Goal: Information Seeking & Learning: Learn about a topic

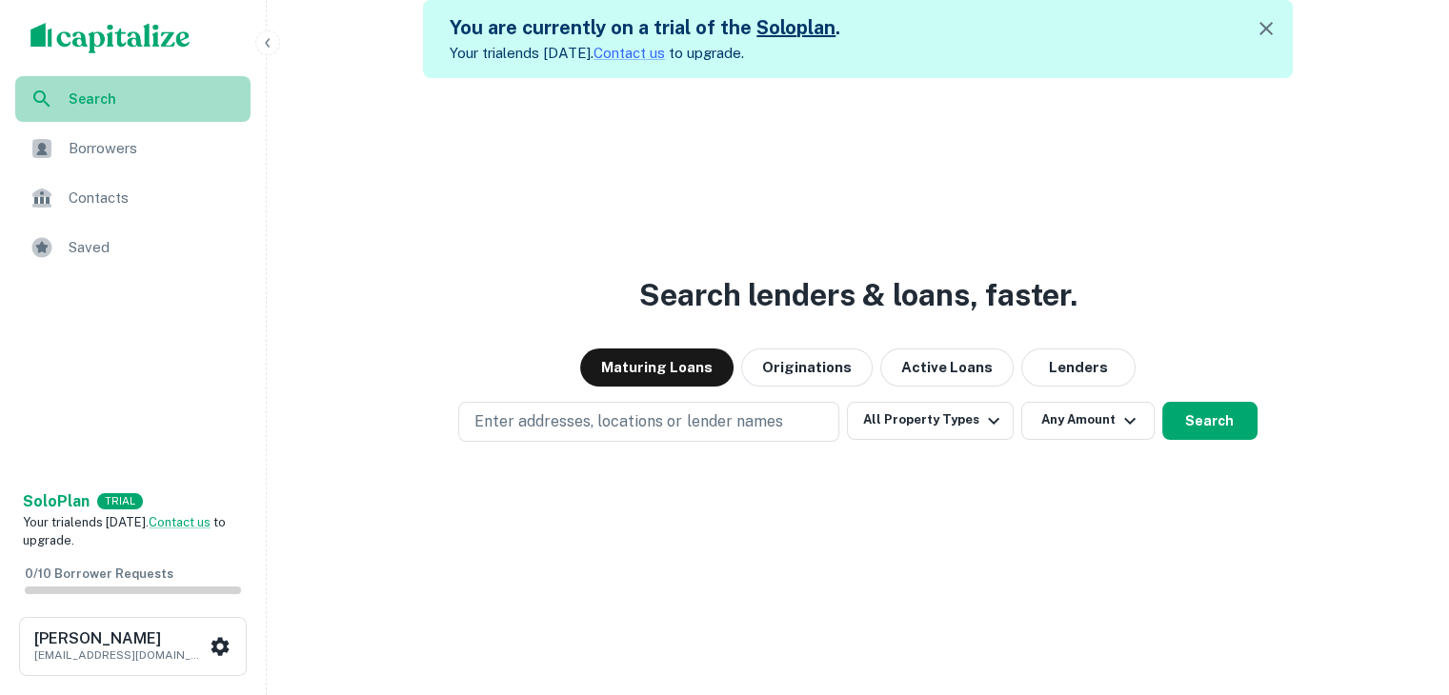
click at [73, 105] on span "Search" at bounding box center [154, 99] width 171 height 21
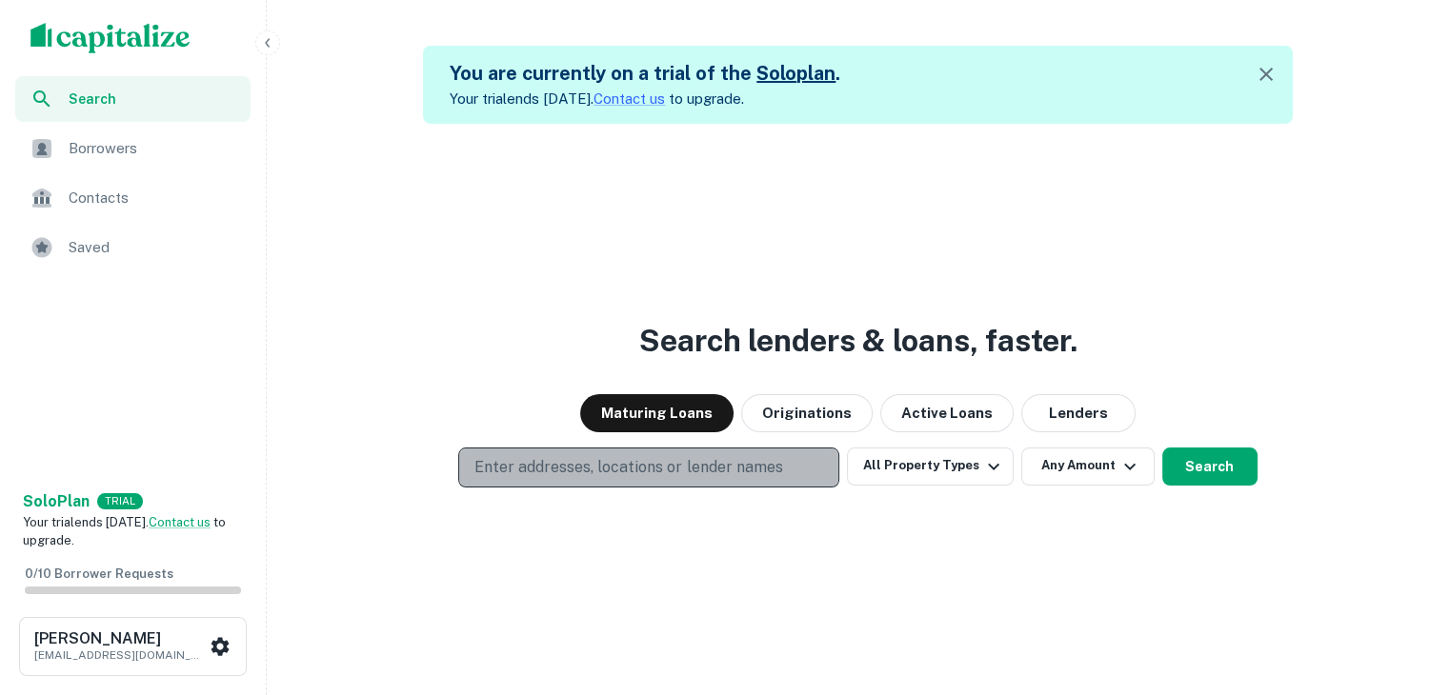
click at [591, 462] on p "Enter addresses, locations or lender names" at bounding box center [628, 467] width 308 height 23
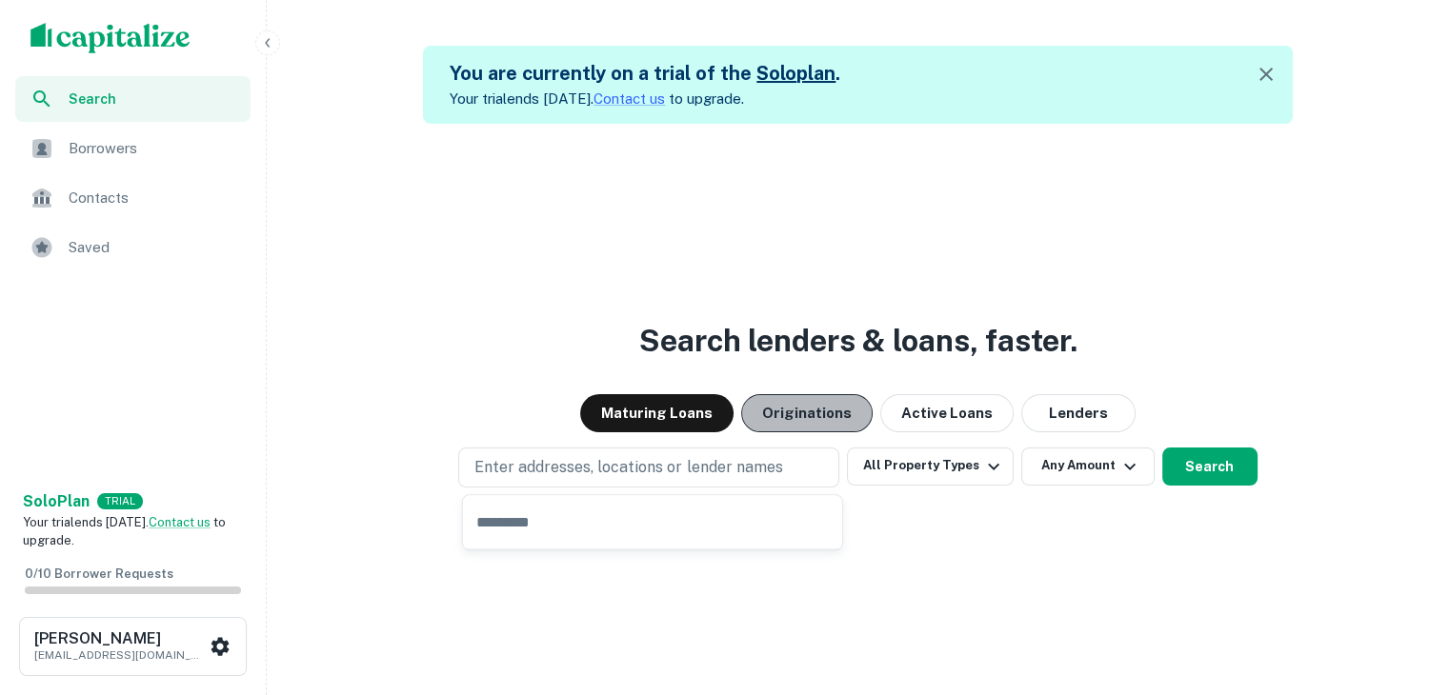
click at [810, 412] on button "Originations" at bounding box center [806, 413] width 131 height 38
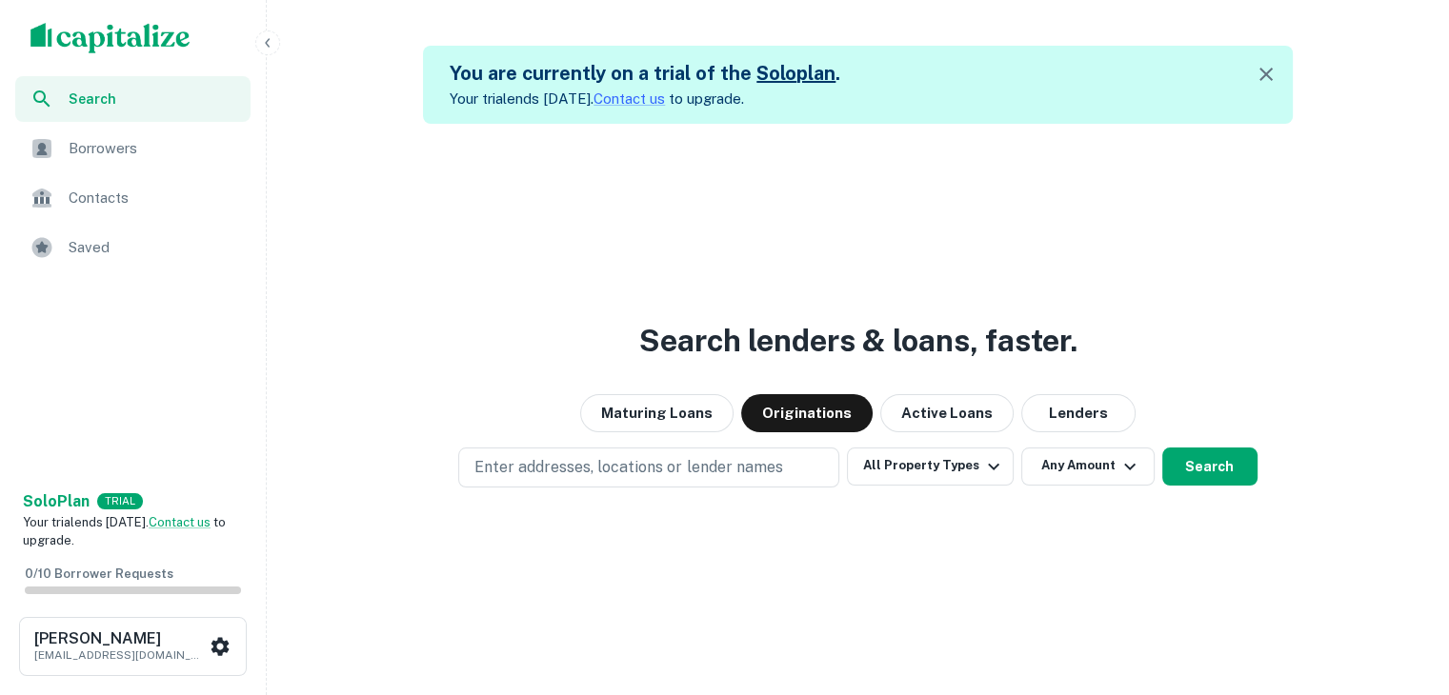
click at [60, 191] on div "Contacts" at bounding box center [132, 198] width 235 height 46
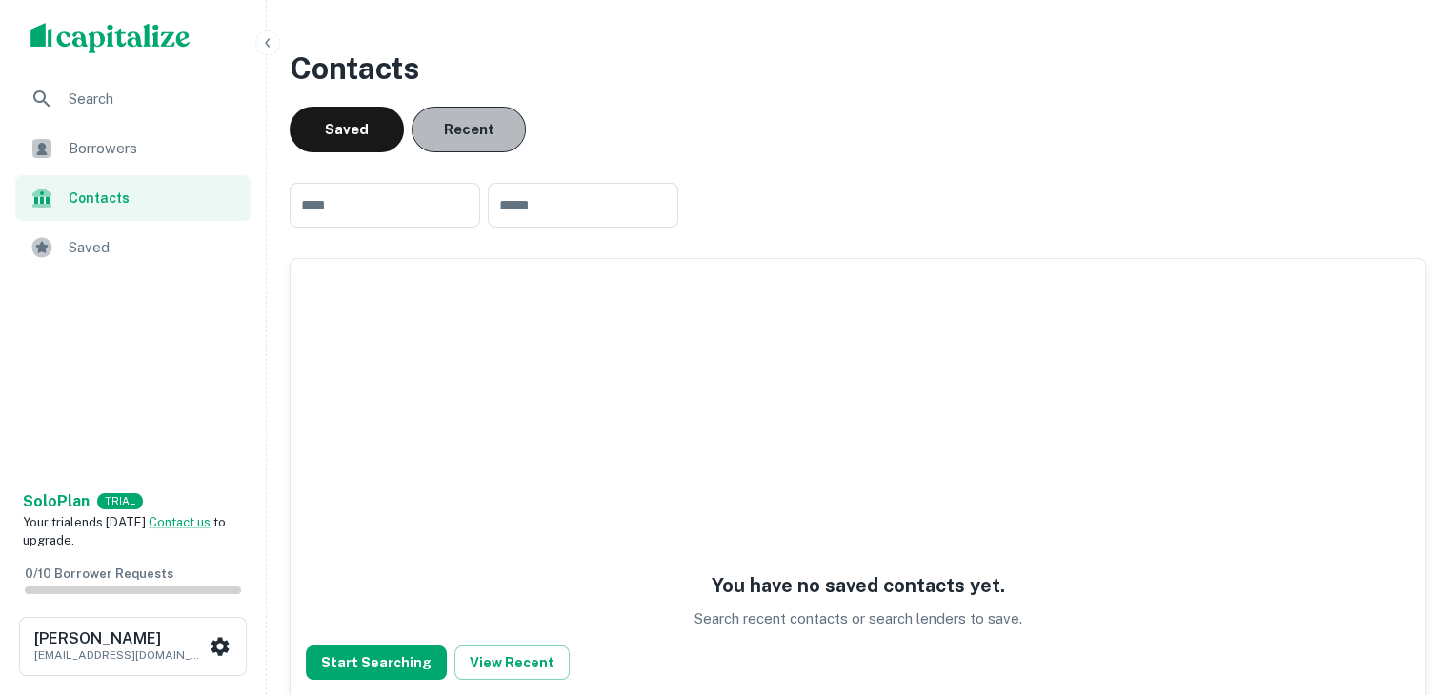
click at [484, 131] on button "Recent" at bounding box center [469, 130] width 114 height 46
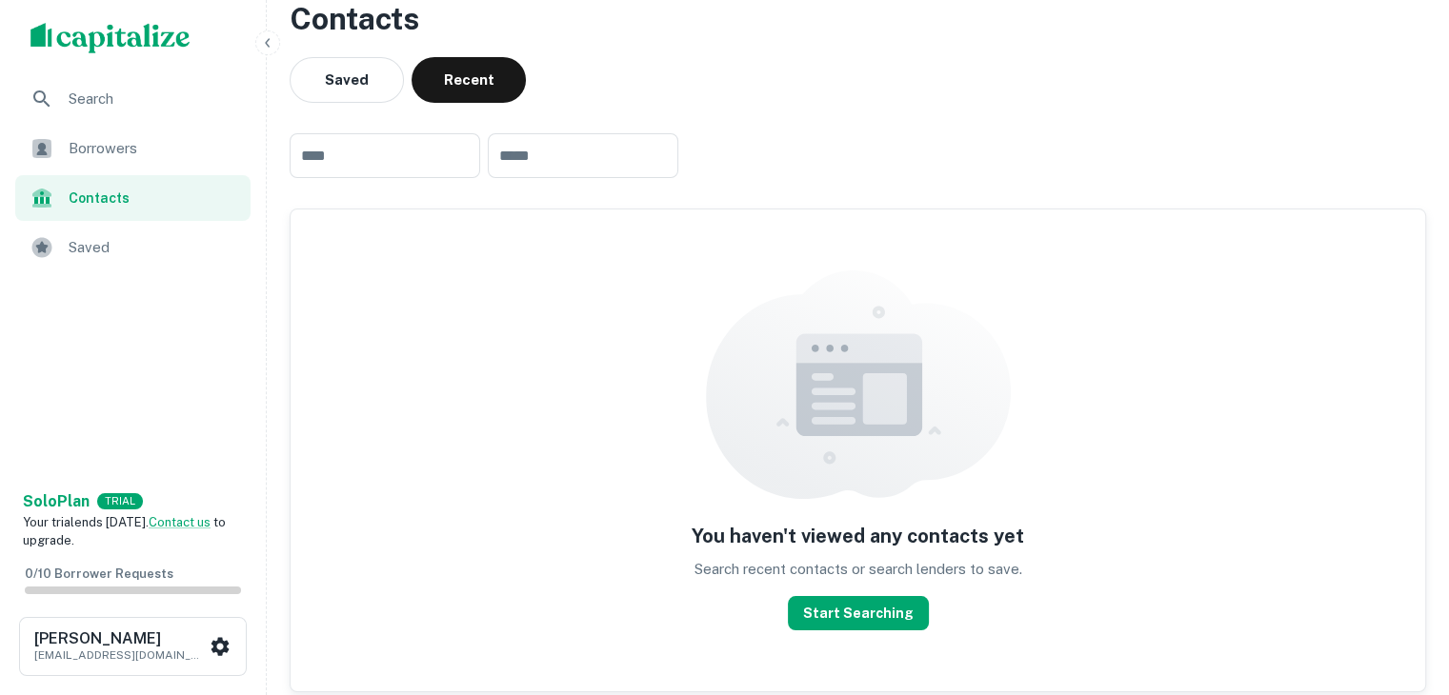
scroll to position [168, 0]
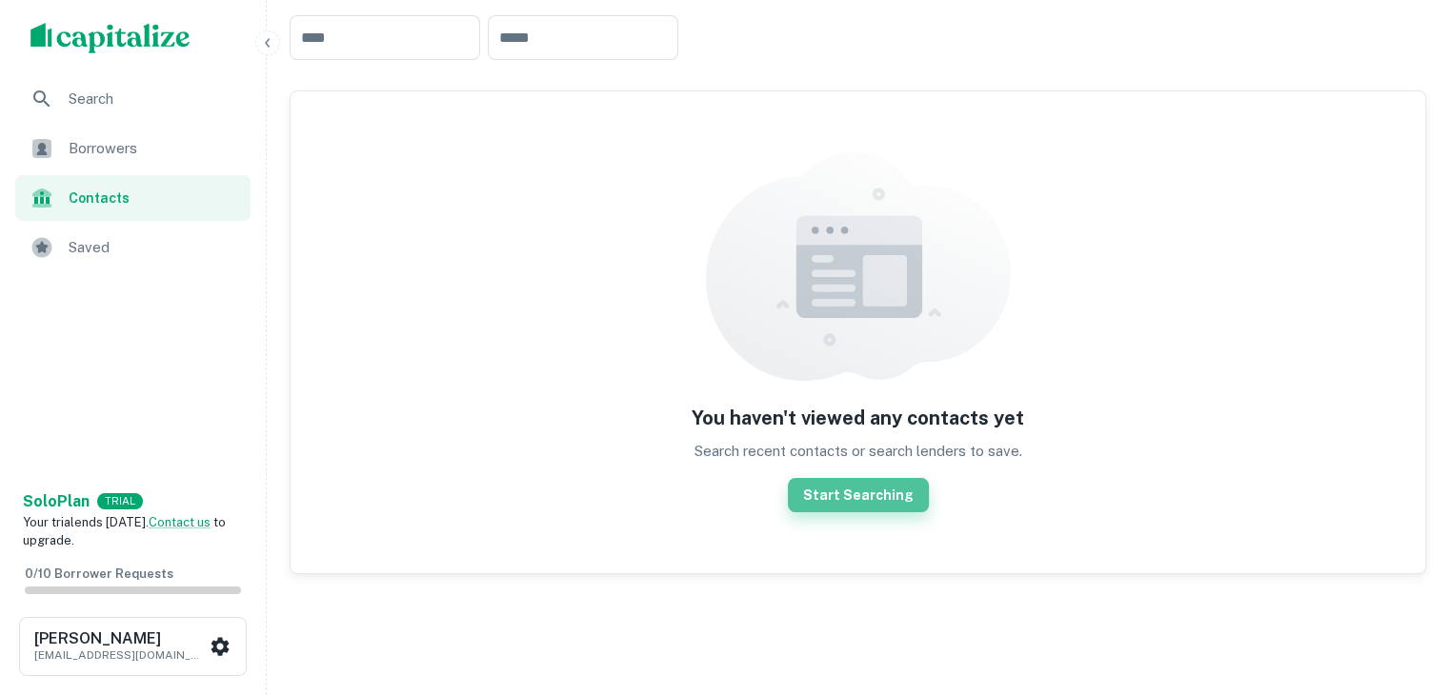
click at [862, 498] on button "Start Searching" at bounding box center [858, 495] width 141 height 34
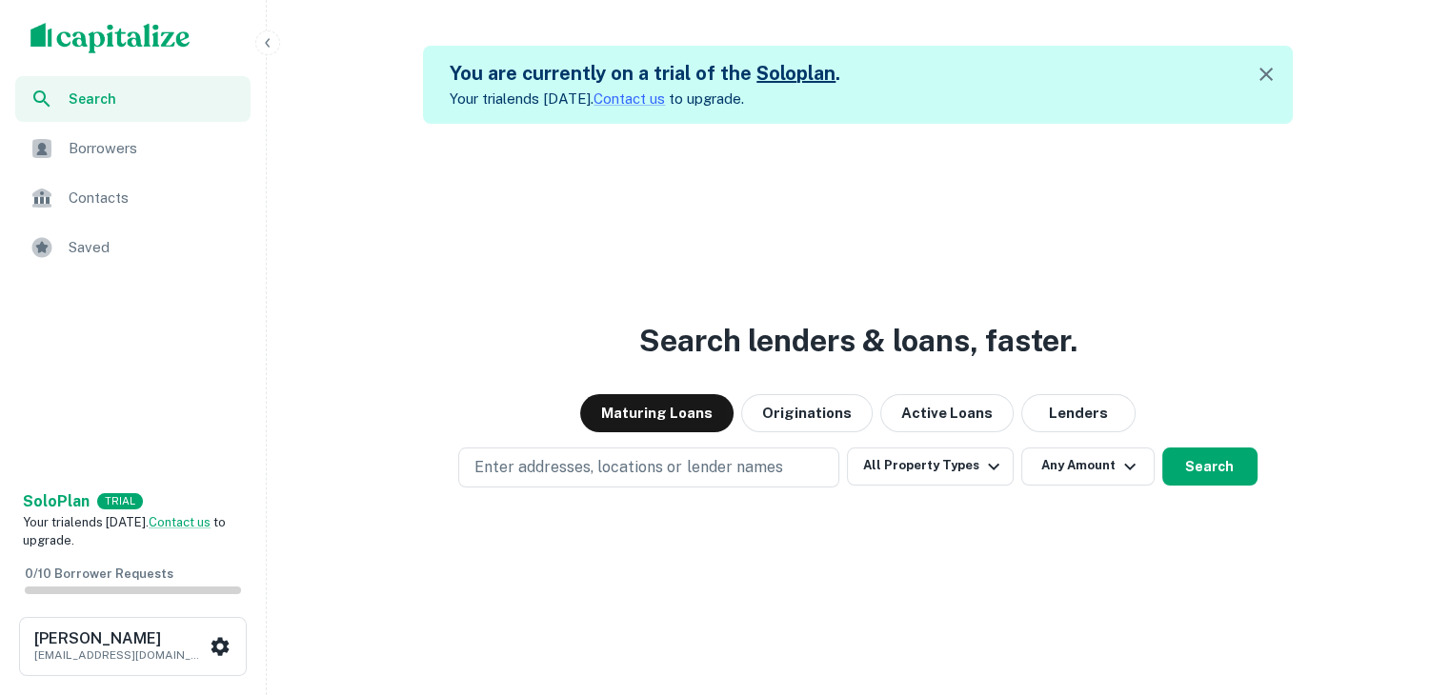
scroll to position [46, 0]
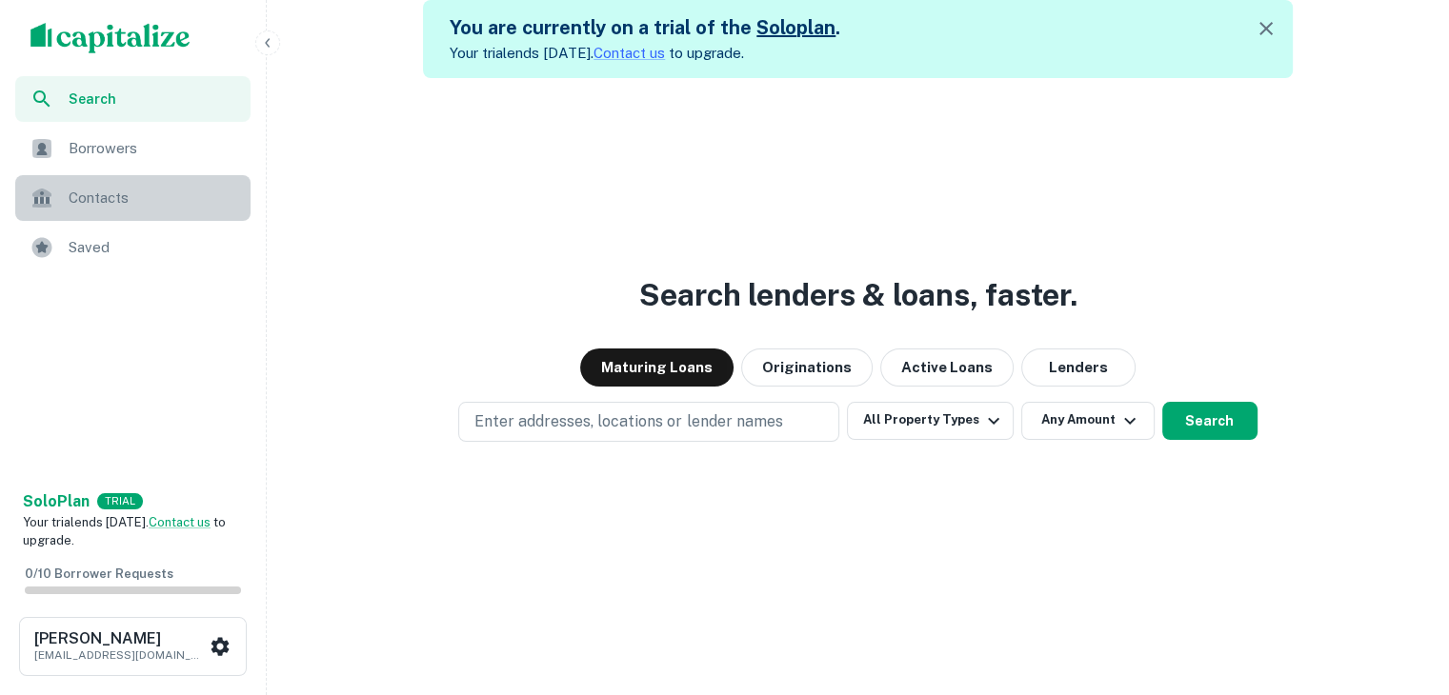
click at [105, 204] on span "Contacts" at bounding box center [154, 198] width 171 height 23
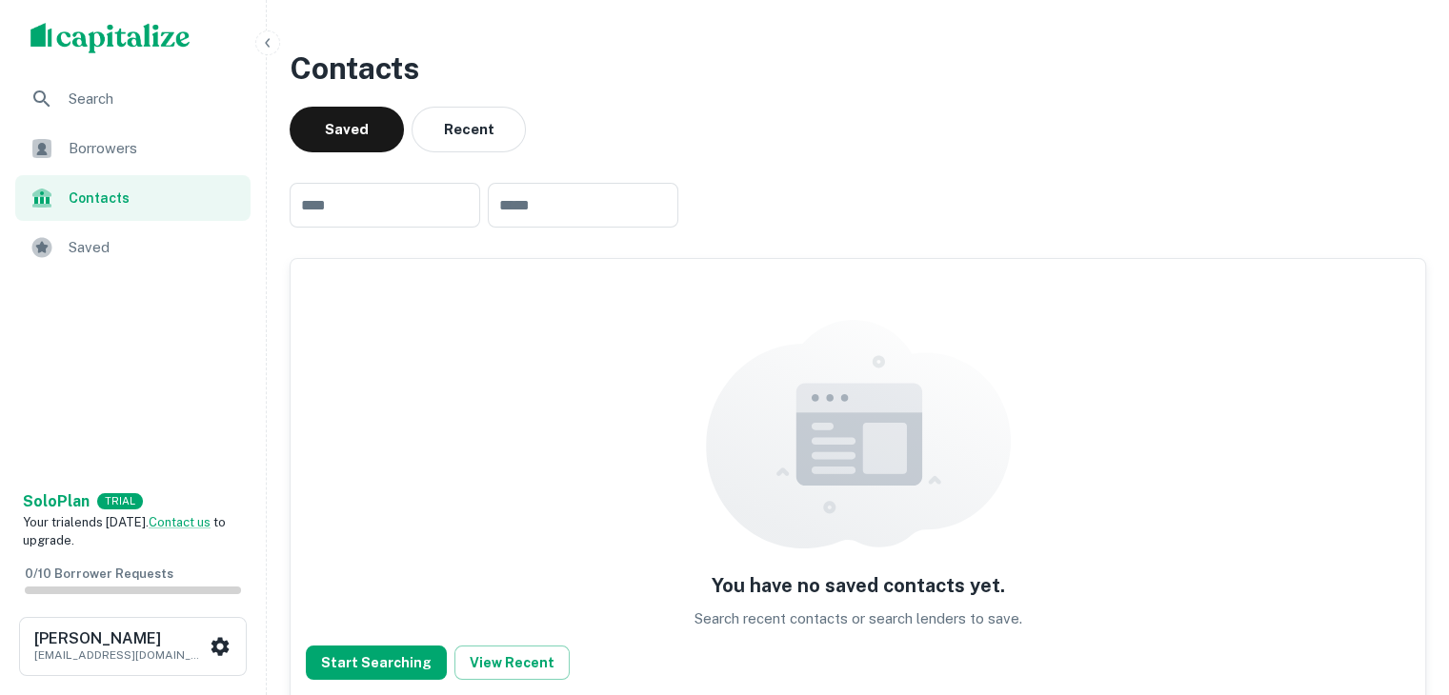
click at [112, 149] on span "Borrowers" at bounding box center [154, 148] width 171 height 23
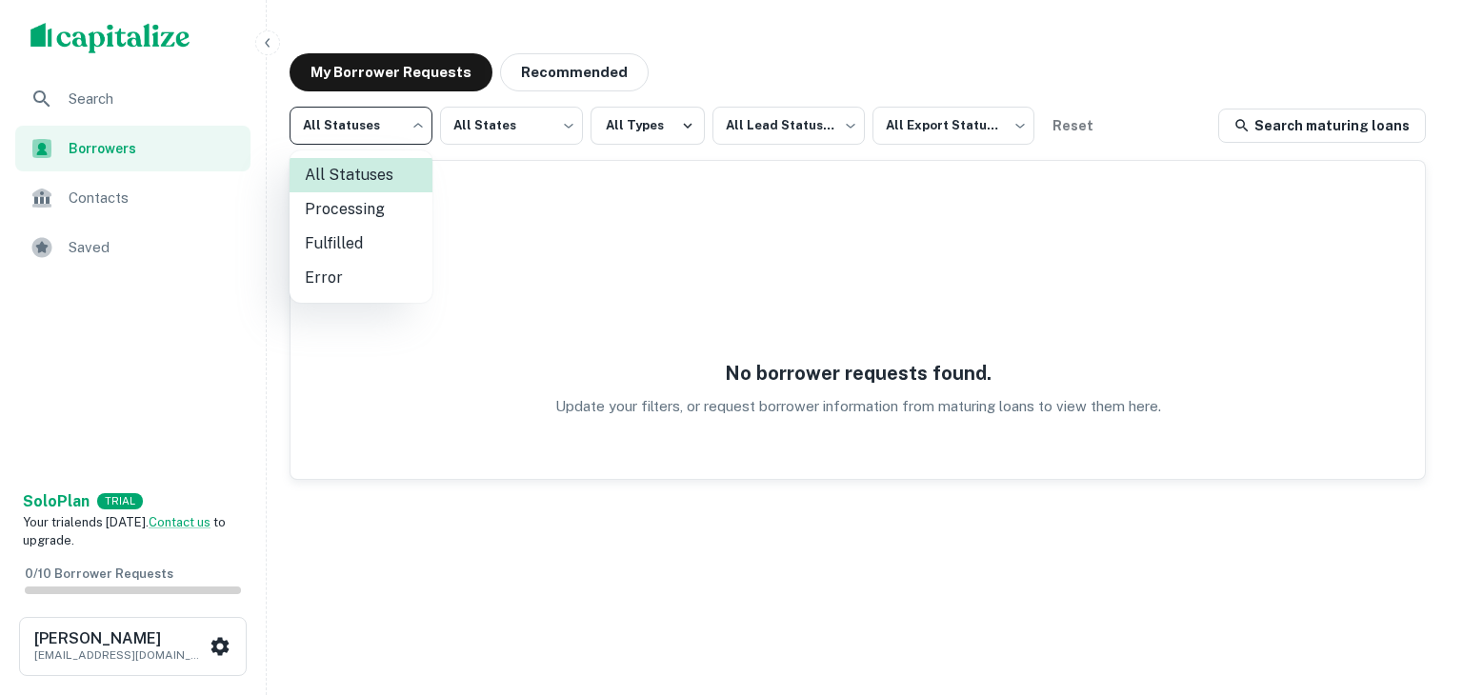
click at [394, 119] on body "Search Borrowers Contacts Saved Solo Plan TRIAL Your trial ends [DATE]. Contact…" at bounding box center [731, 347] width 1463 height 695
click at [358, 230] on li "Fulfilled" at bounding box center [361, 244] width 143 height 34
type input "*********"
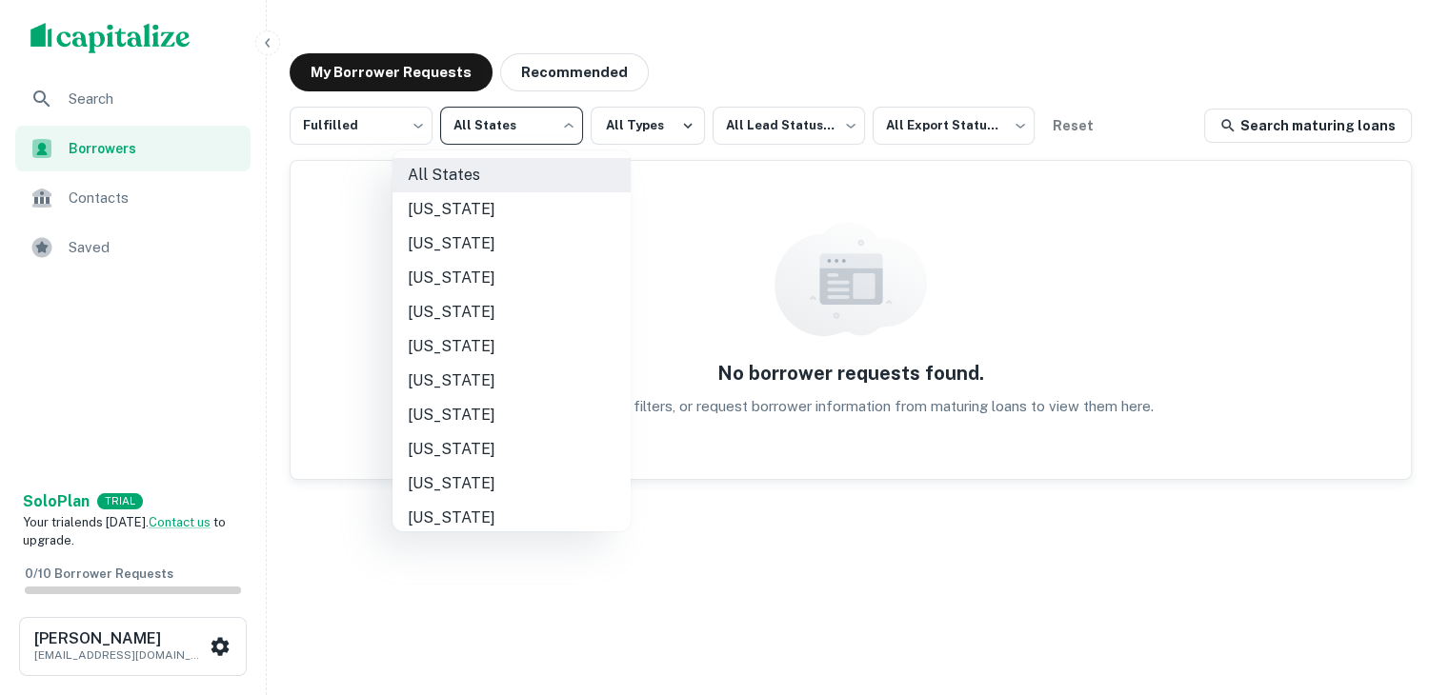
click at [471, 131] on body "Search Borrowers Contacts Saved Solo Plan TRIAL Your trial ends in 7 days. Cont…" at bounding box center [724, 347] width 1449 height 695
click at [471, 131] on div at bounding box center [731, 347] width 1463 height 695
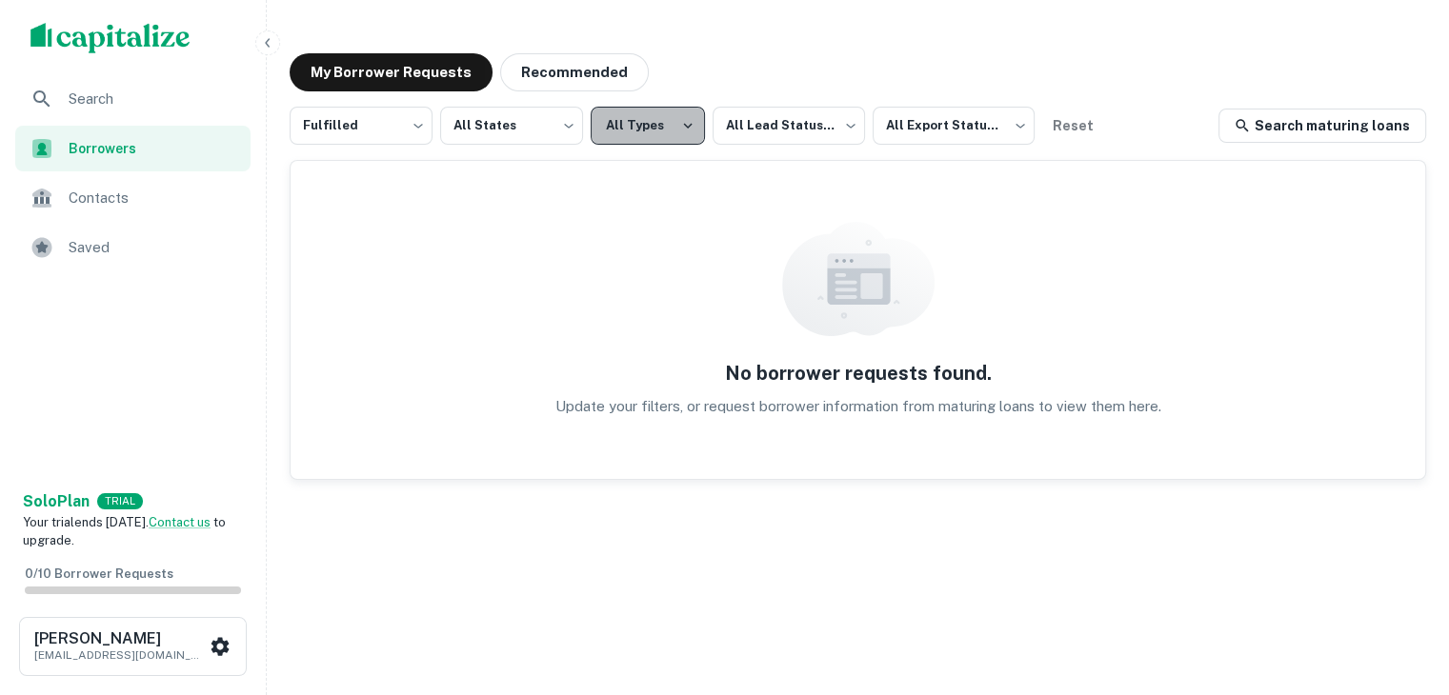
click at [620, 132] on button "All Types" at bounding box center [648, 126] width 114 height 38
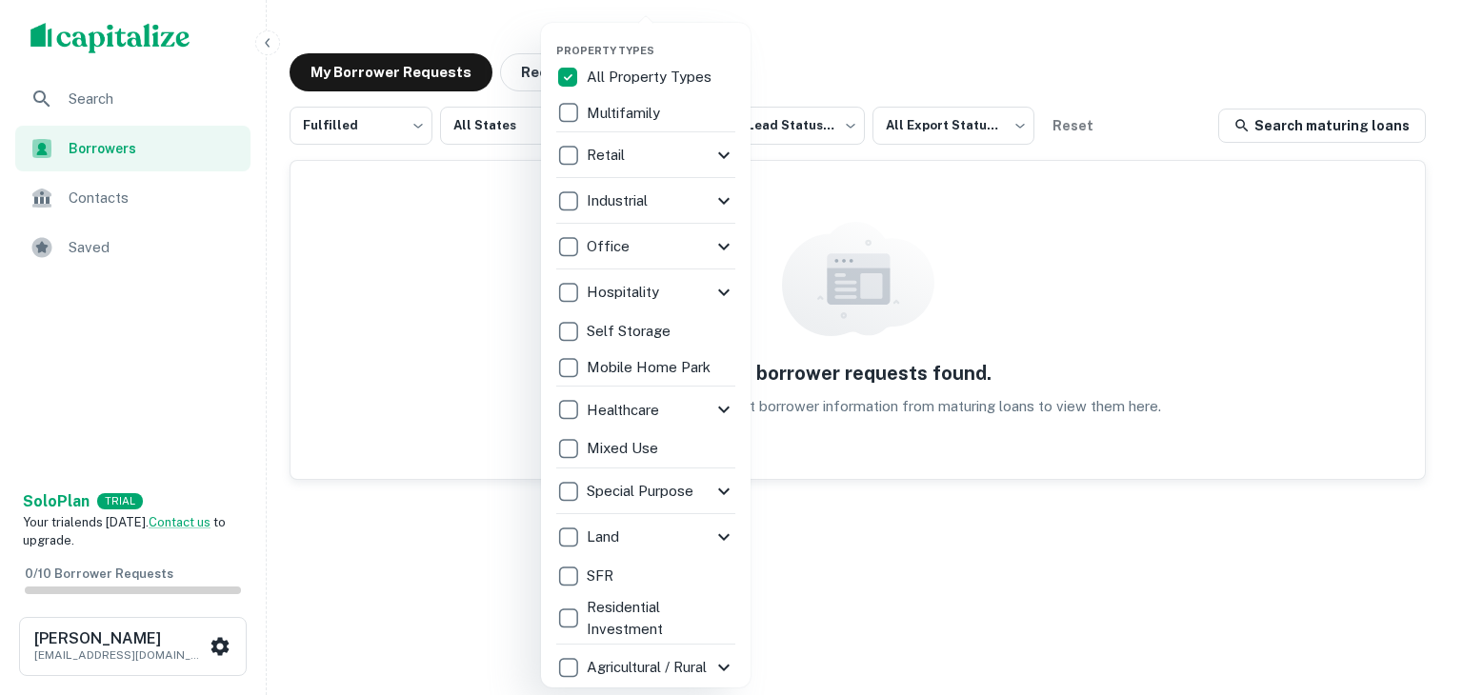
click at [808, 211] on div at bounding box center [731, 347] width 1463 height 695
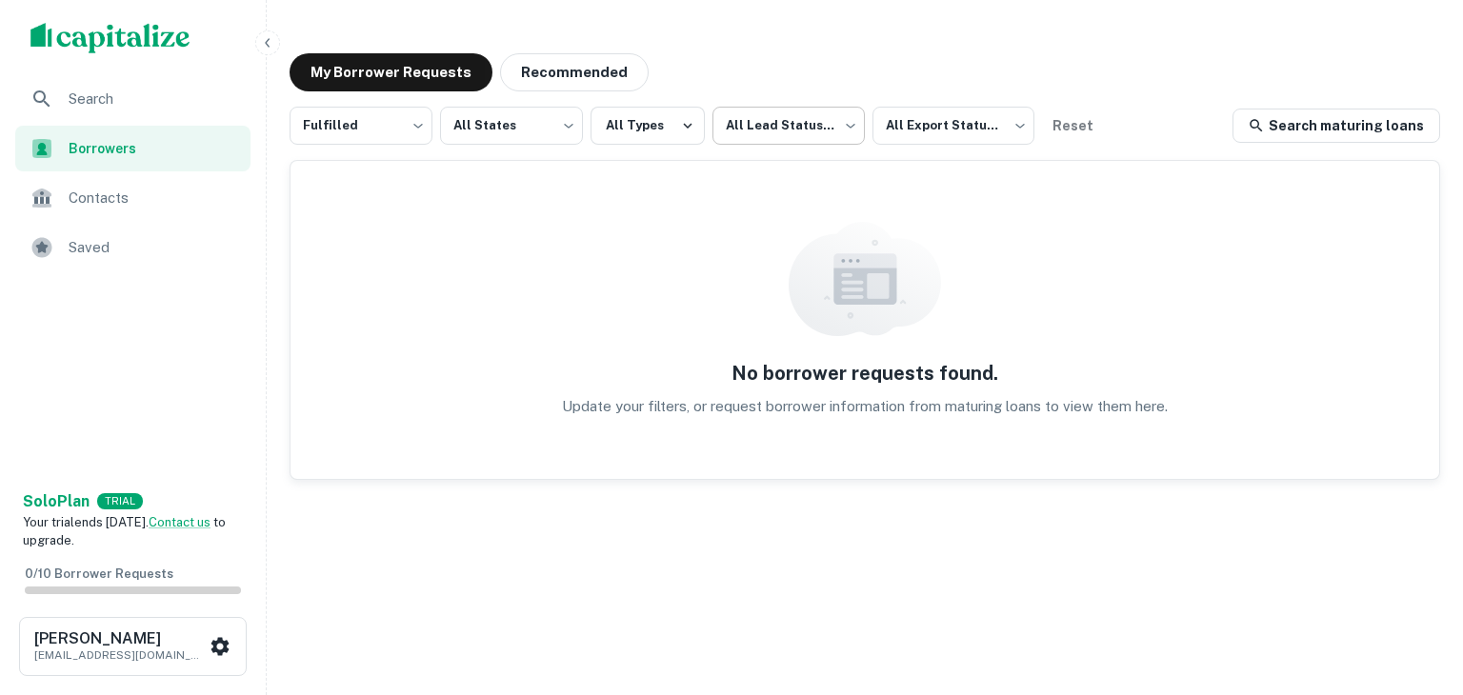
click at [808, 121] on body "Search Borrowers Contacts Saved Solo Plan TRIAL Your trial ends in 7 days. Cont…" at bounding box center [731, 347] width 1463 height 695
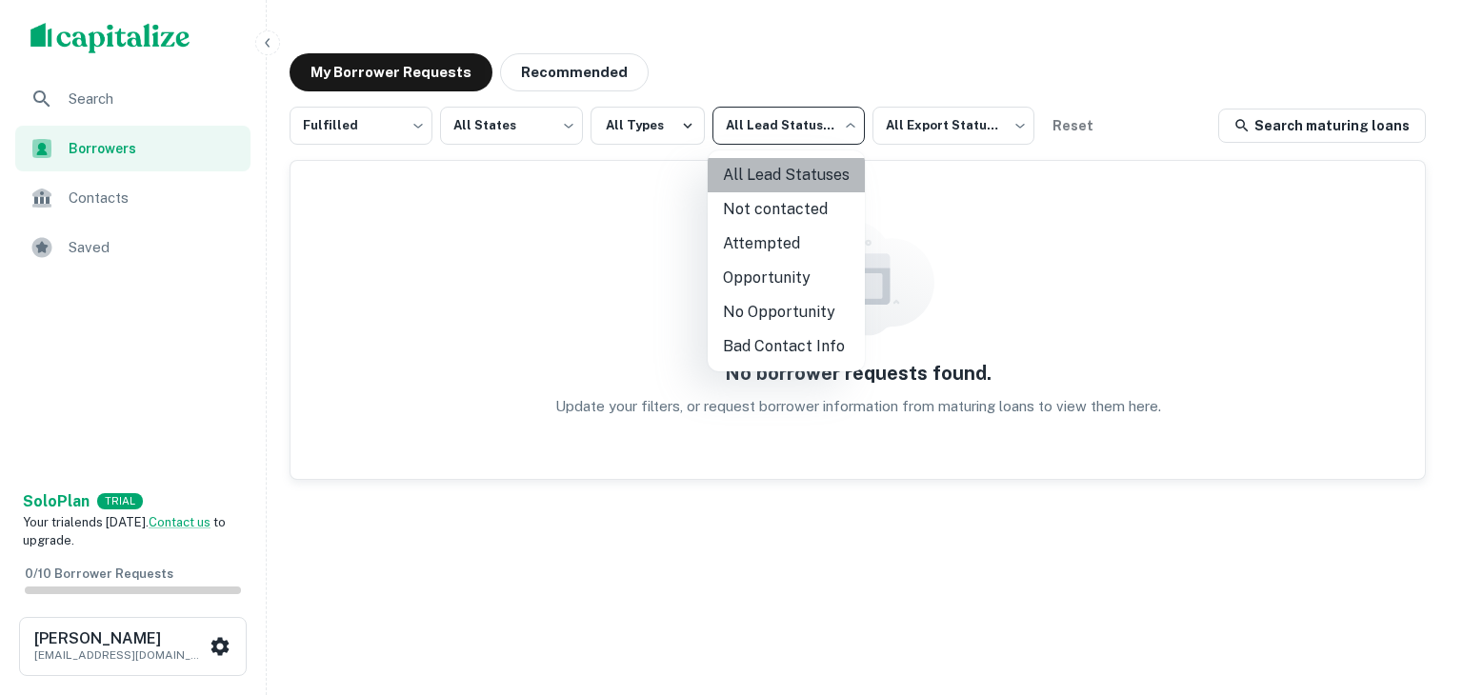
click at [795, 180] on li "All Lead Statuses" at bounding box center [786, 175] width 157 height 34
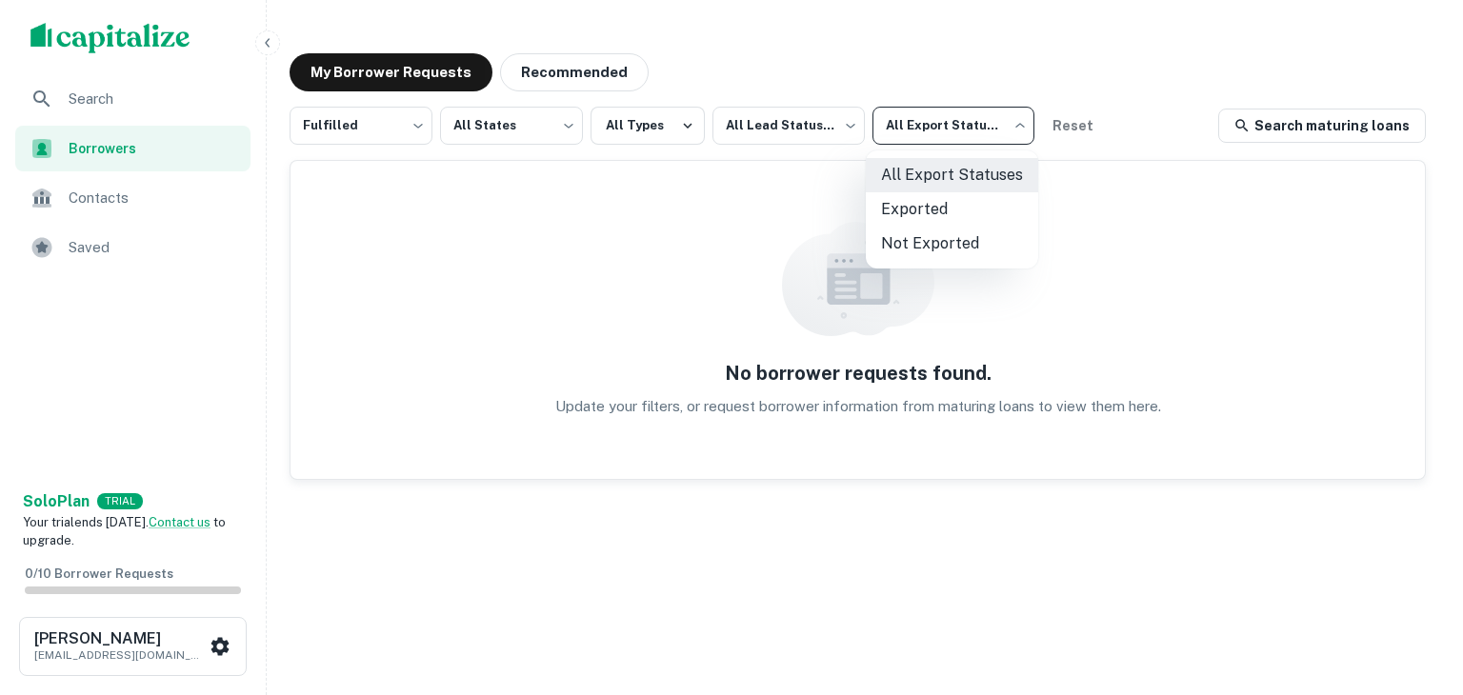
click at [965, 129] on body "Search Borrowers Contacts Saved Solo Plan TRIAL Your trial ends in 7 days. Cont…" at bounding box center [731, 347] width 1463 height 695
click at [1120, 197] on div at bounding box center [731, 347] width 1463 height 695
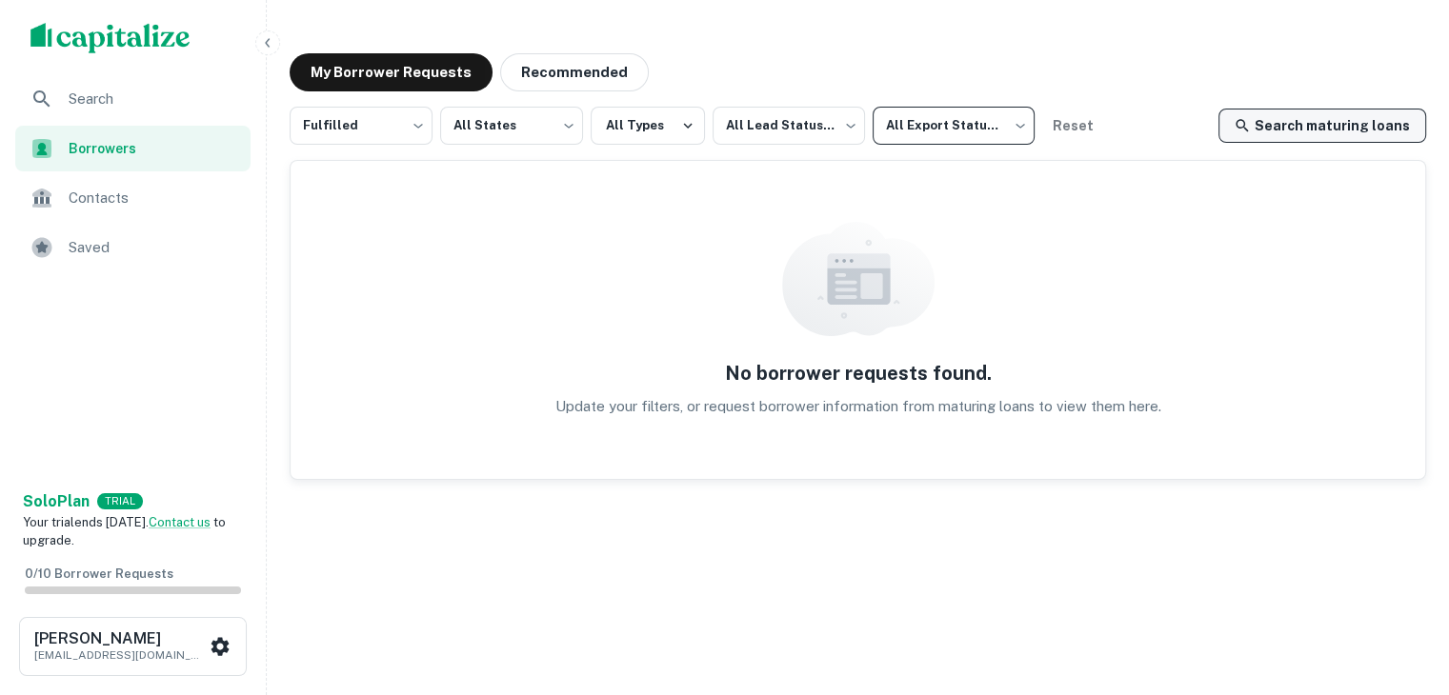
click at [1292, 136] on link "Search maturing loans" at bounding box center [1322, 126] width 208 height 34
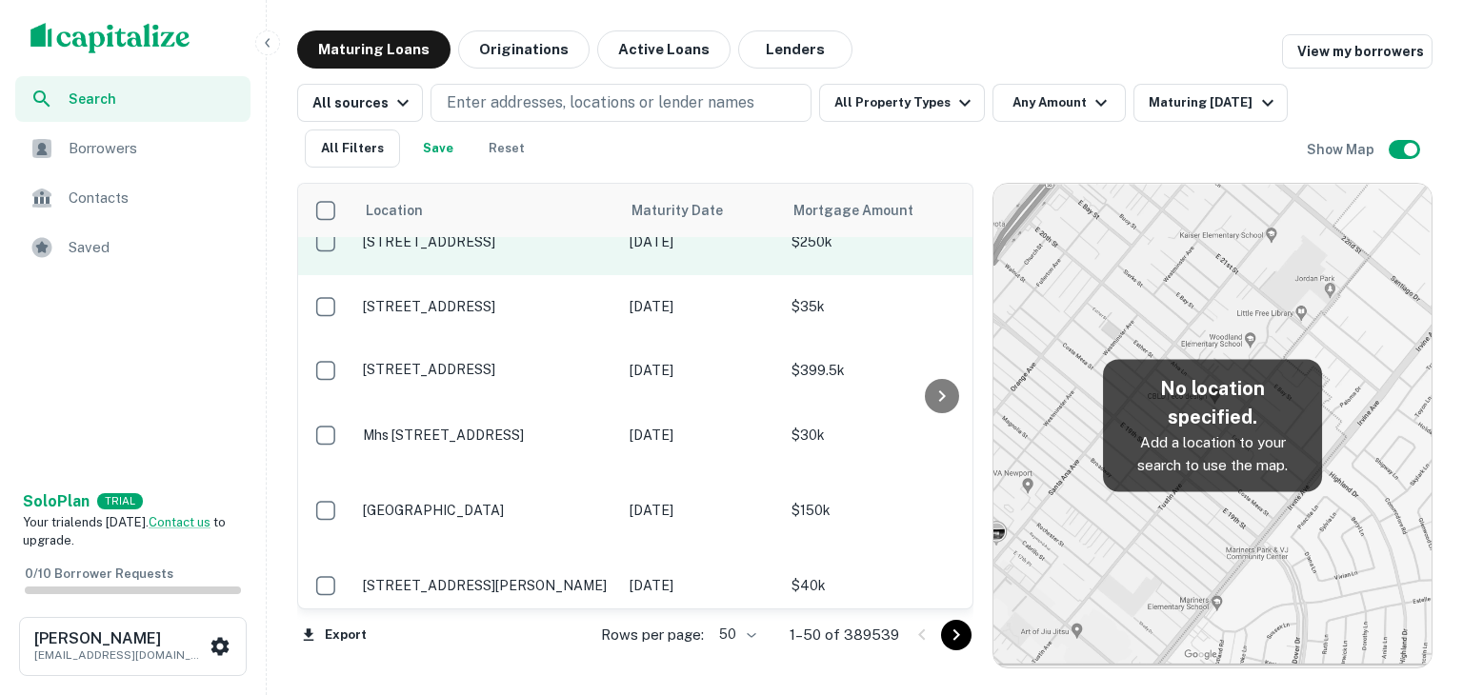
scroll to position [19, 0]
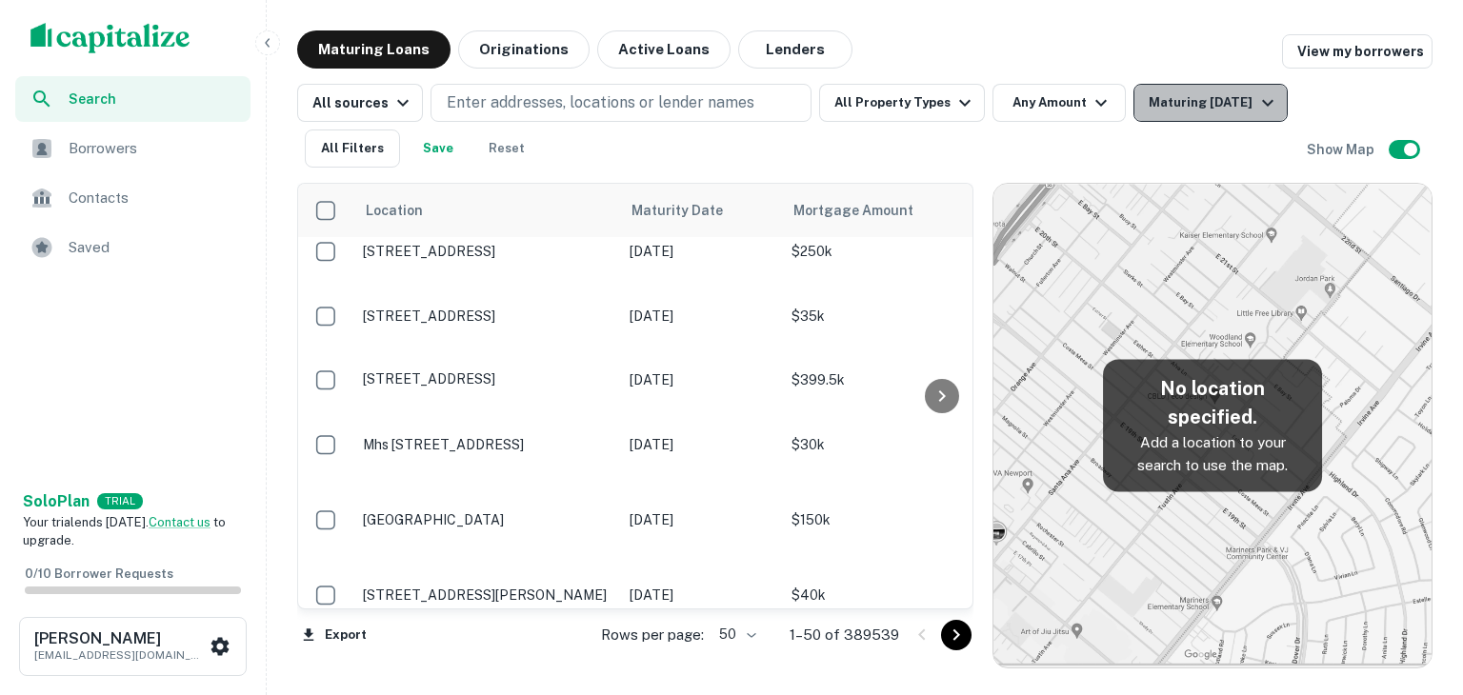
click at [1236, 110] on div "Maturing [DATE]" at bounding box center [1214, 102] width 130 height 23
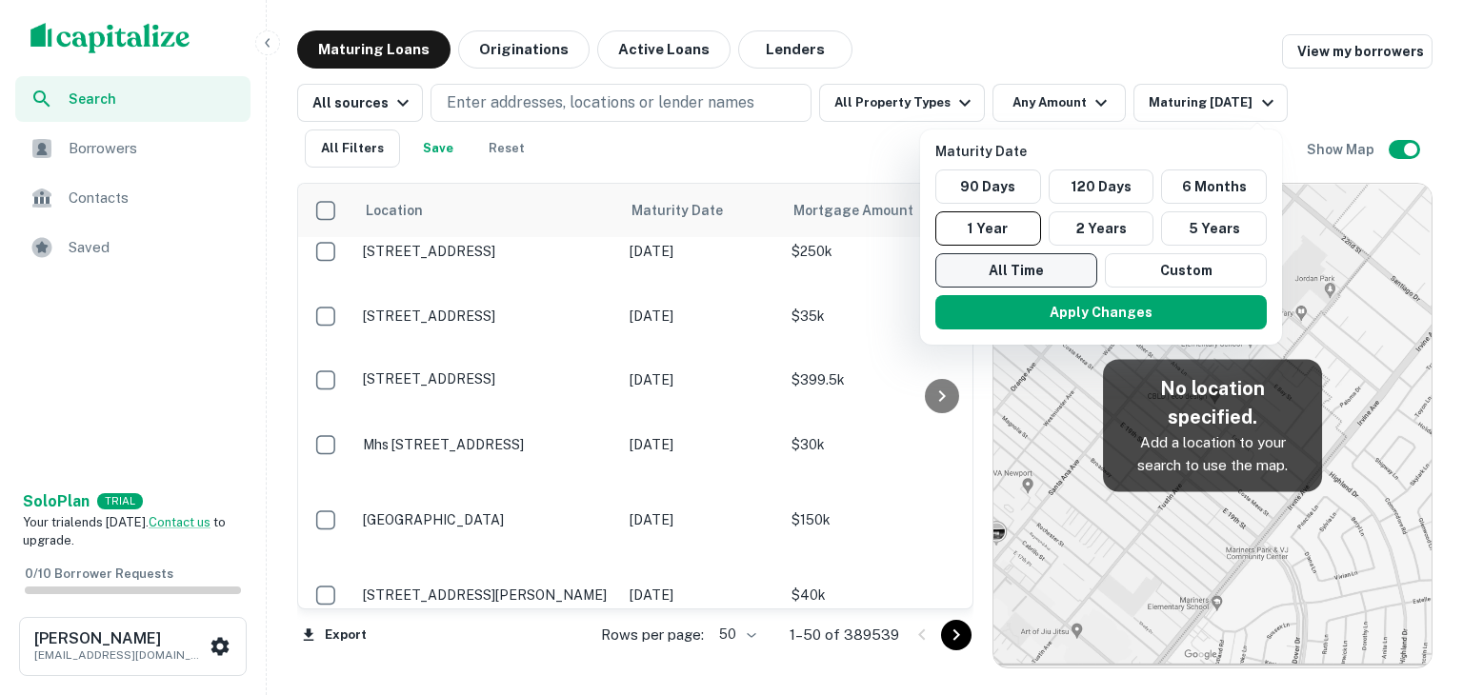
click at [1048, 265] on button "All Time" at bounding box center [1016, 270] width 162 height 34
click at [1187, 314] on button "Apply Changes" at bounding box center [1102, 312] width 332 height 34
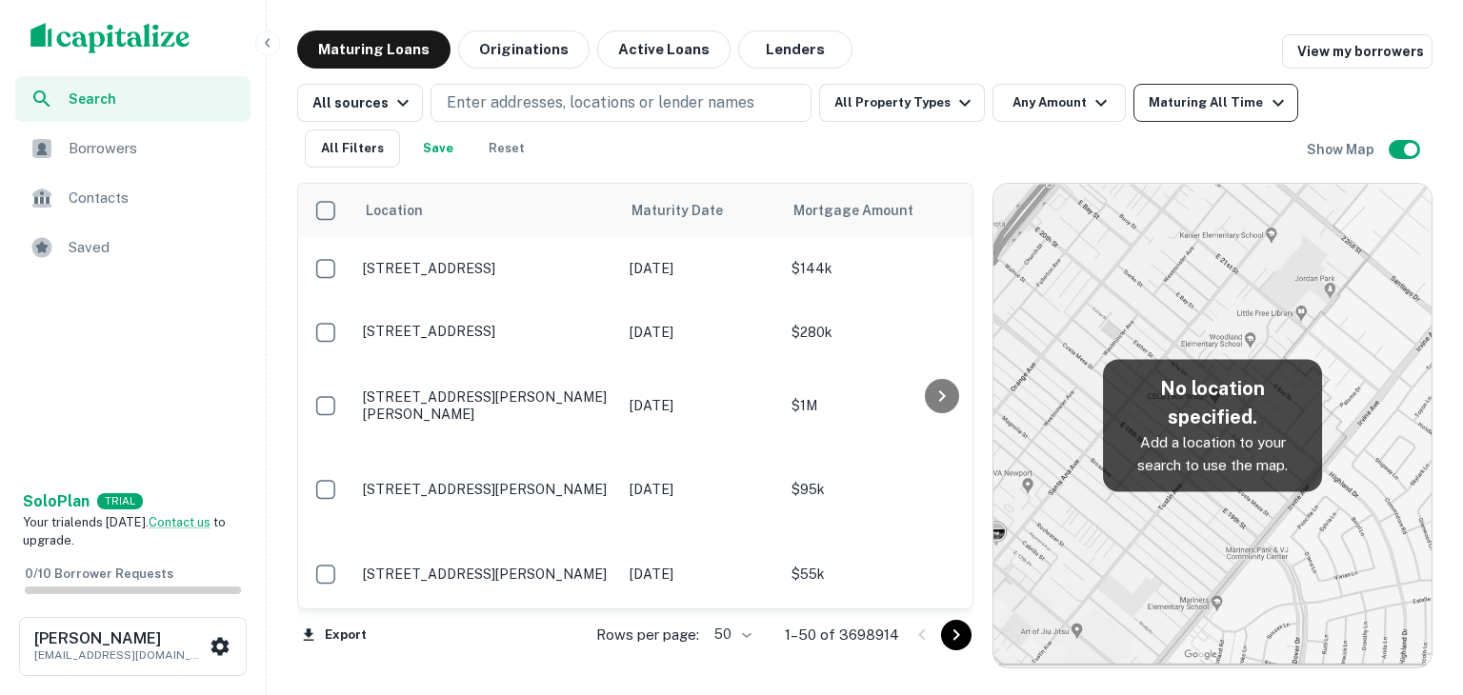
click at [1189, 113] on div "Maturing All Time" at bounding box center [1219, 102] width 140 height 23
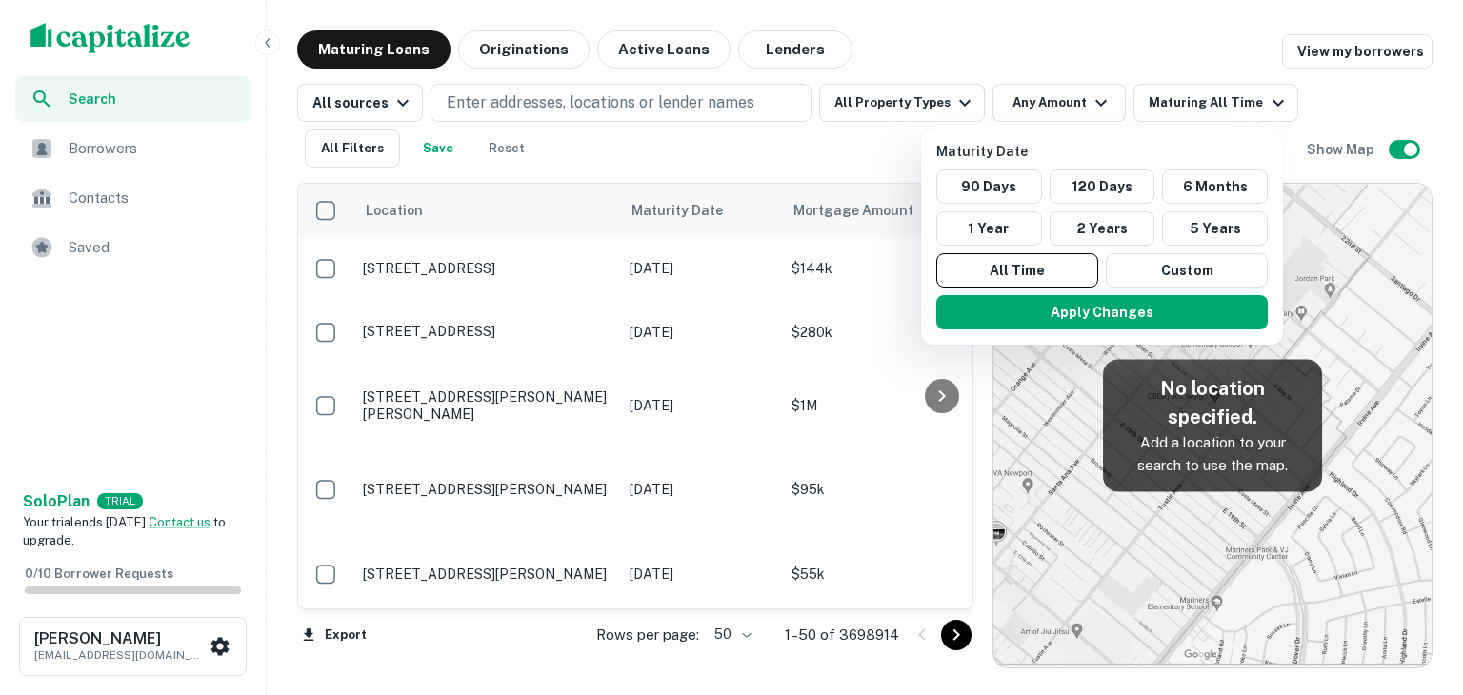
click at [1193, 109] on div at bounding box center [731, 347] width 1463 height 695
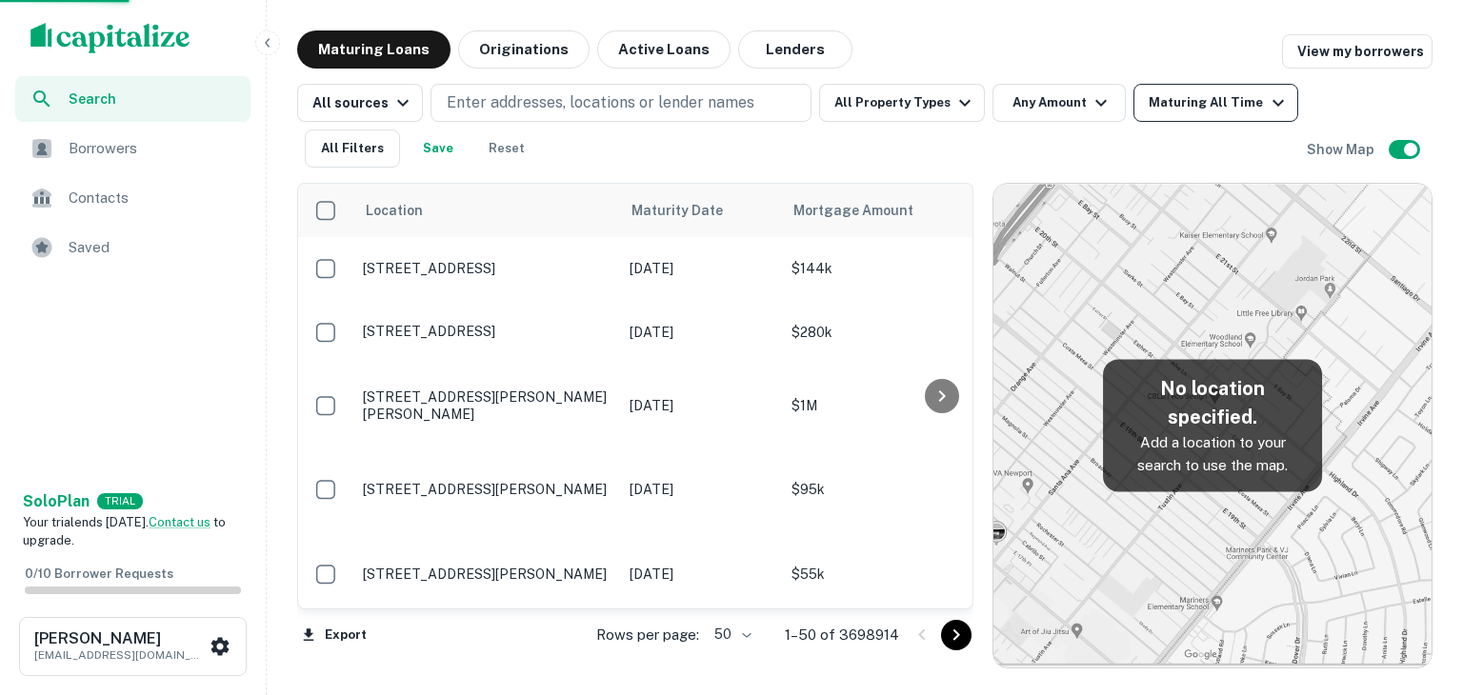
click at [1209, 100] on div "Maturing All Time" at bounding box center [1219, 102] width 140 height 23
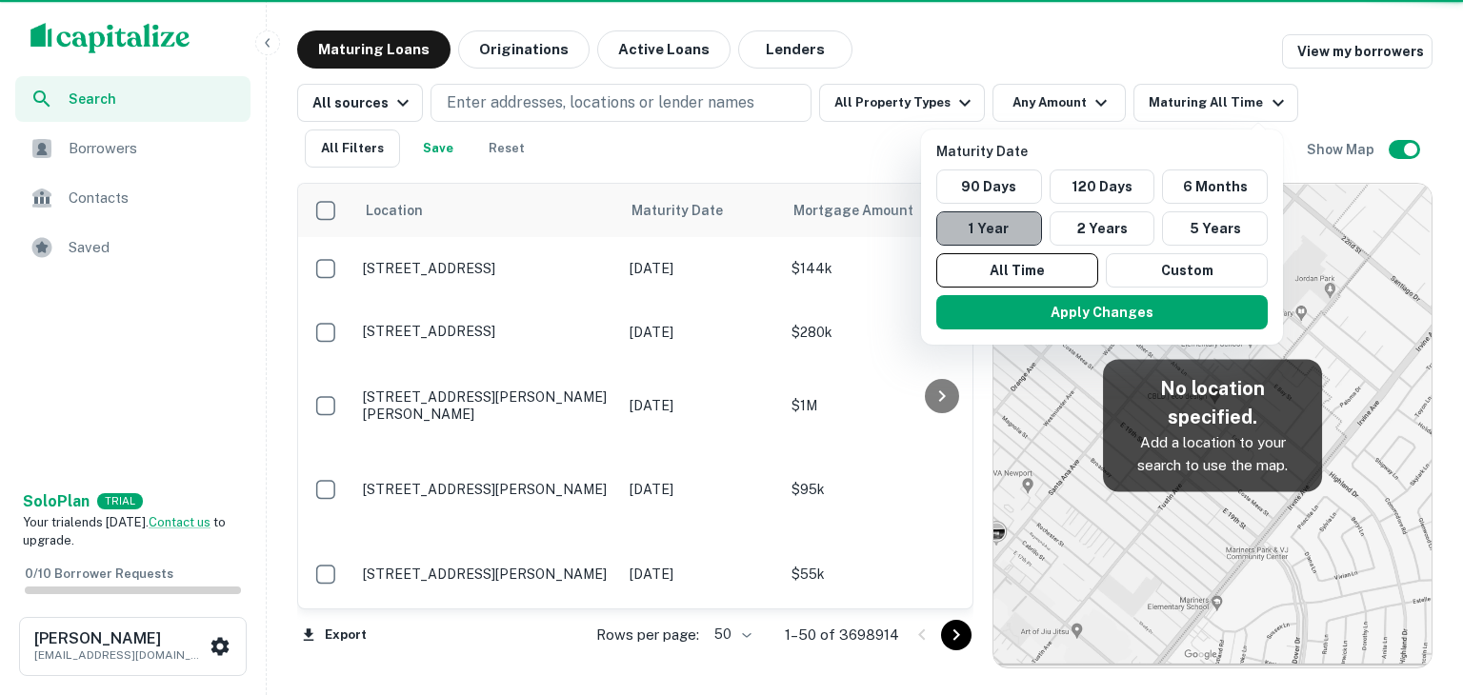
click at [995, 216] on button "1 Year" at bounding box center [989, 228] width 106 height 34
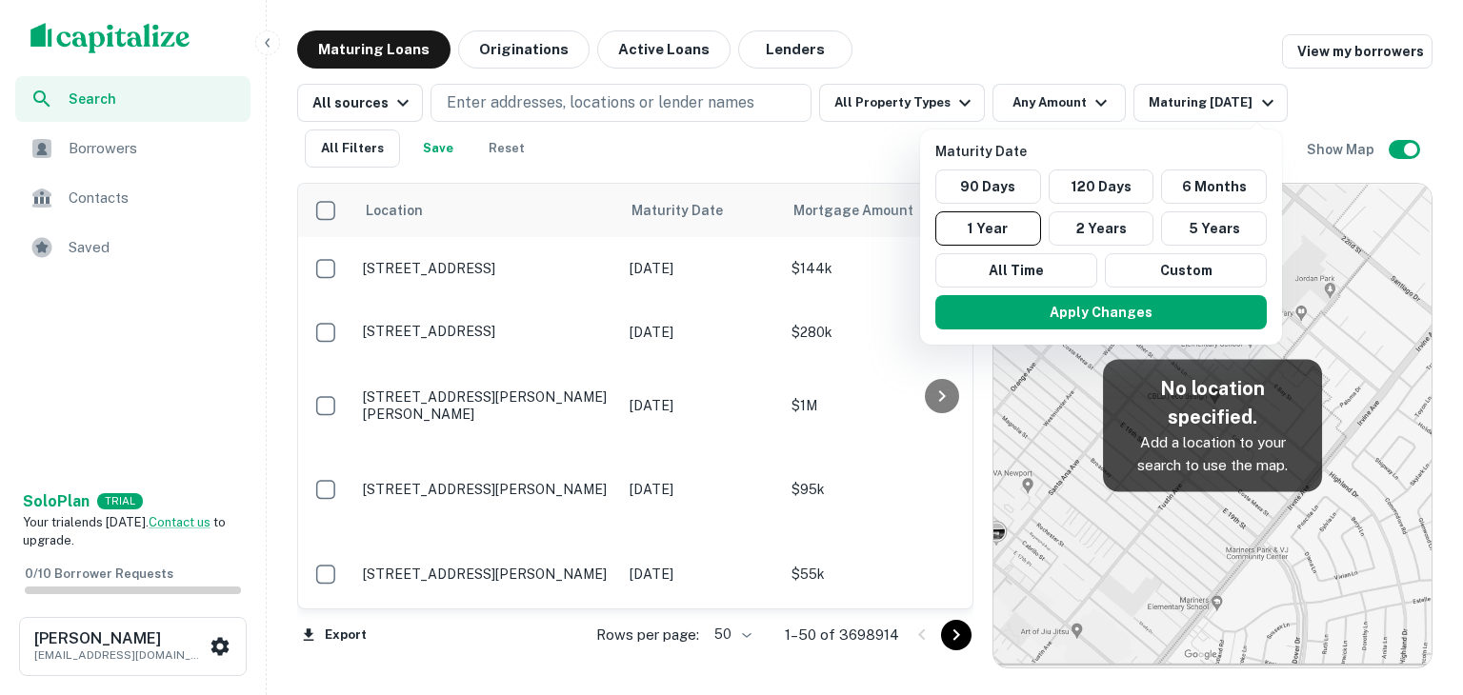
click at [1293, 159] on div at bounding box center [731, 347] width 1463 height 695
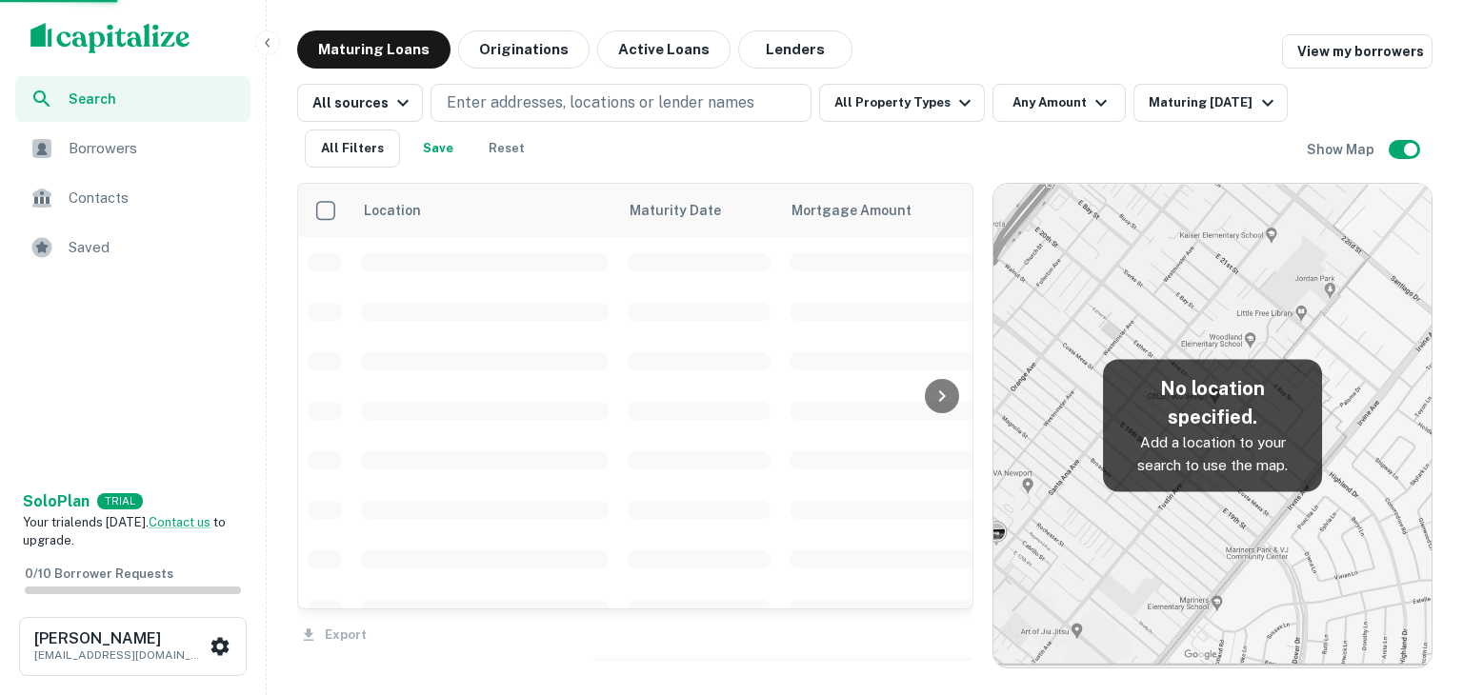
click at [1293, 159] on div "All sources Enter addresses, locations or lender names All Property Types Any A…" at bounding box center [802, 126] width 1010 height 84
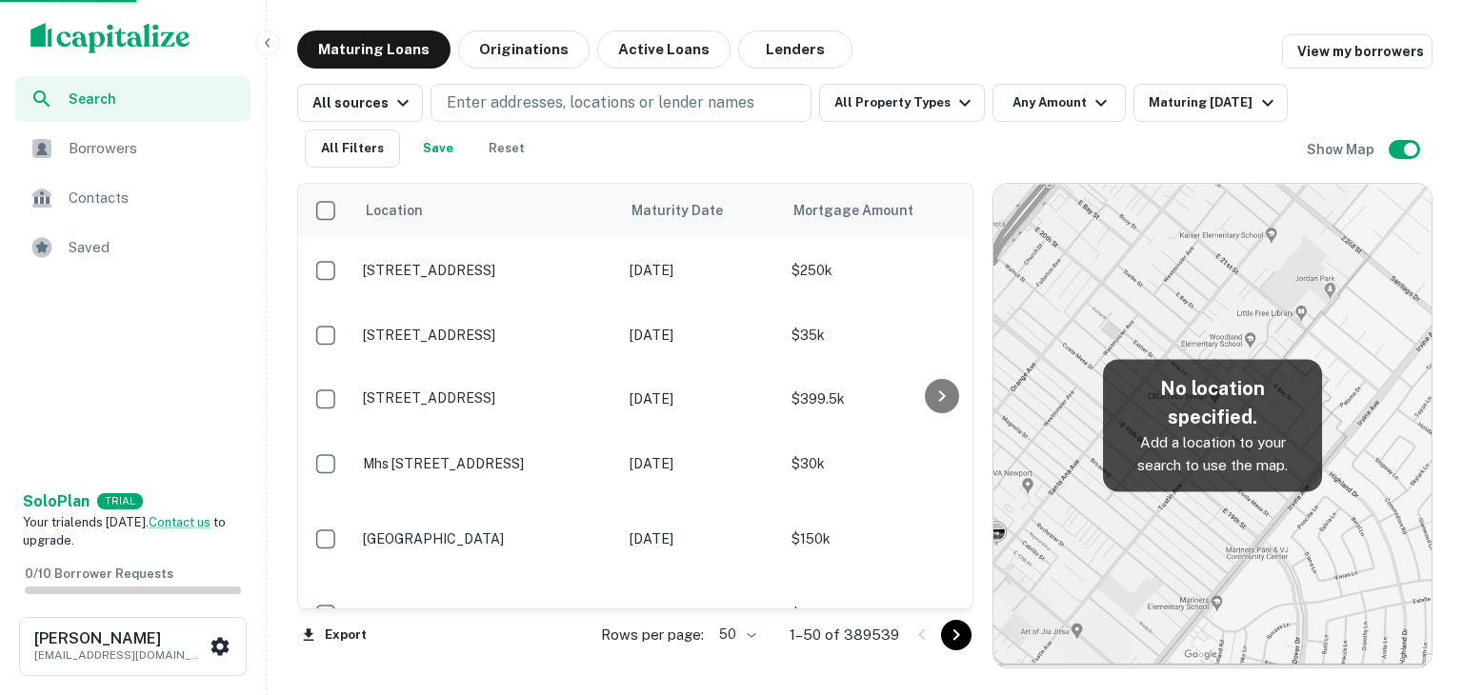
scroll to position [1047, 0]
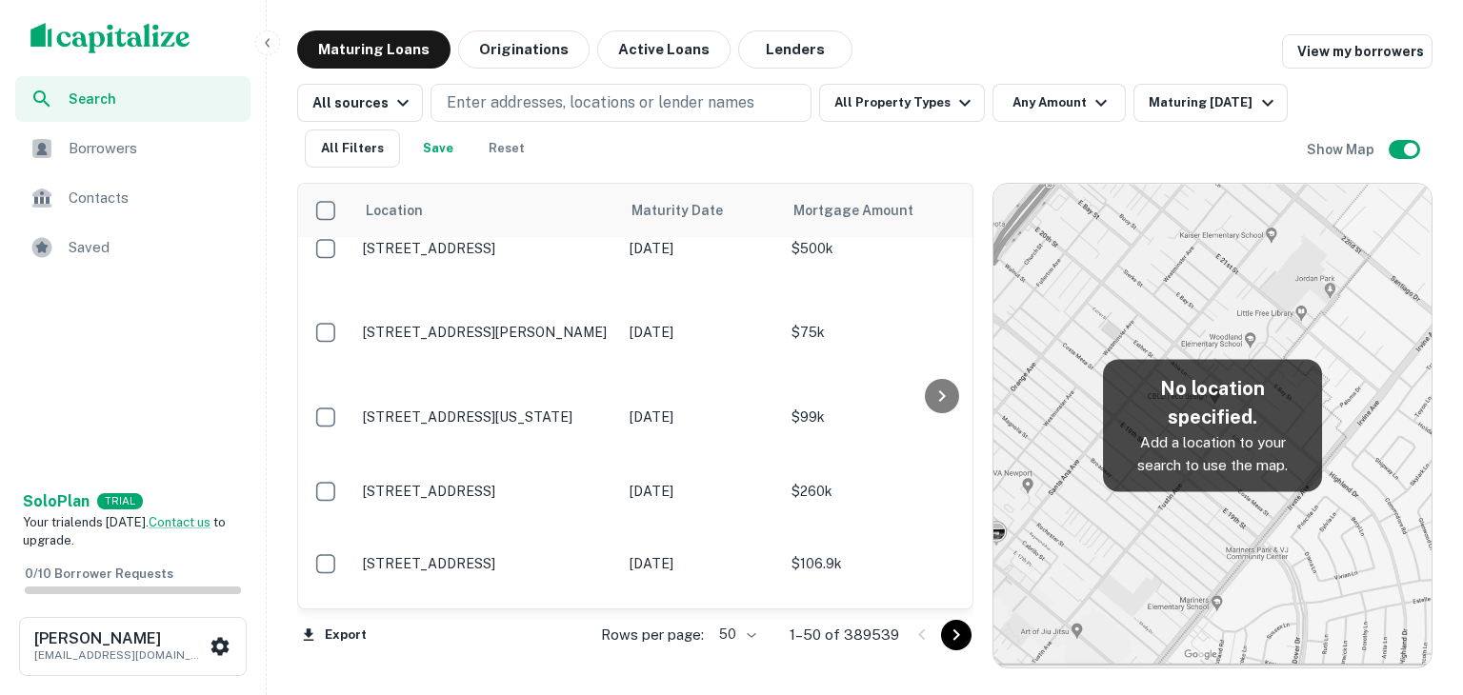
click at [1139, 151] on div "All sources Enter addresses, locations or lender names All Property Types Any A…" at bounding box center [802, 126] width 1010 height 84
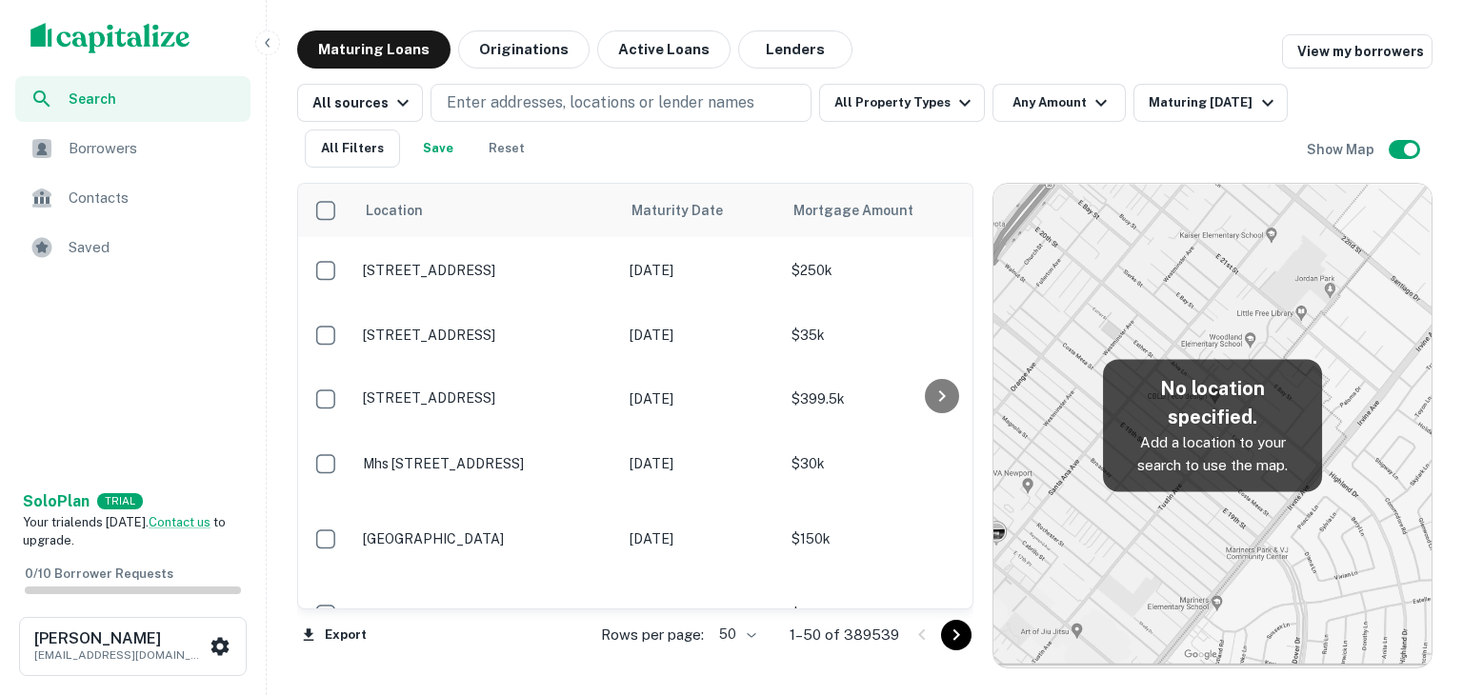
click at [1442, 374] on div "Maturing Loans Originations Active Loans Lenders View my borrowers All sources …" at bounding box center [864, 349] width 1181 height 638
click at [1147, 161] on div "All sources Enter addresses, locations or lender names All Property Types Any A…" at bounding box center [802, 126] width 1010 height 84
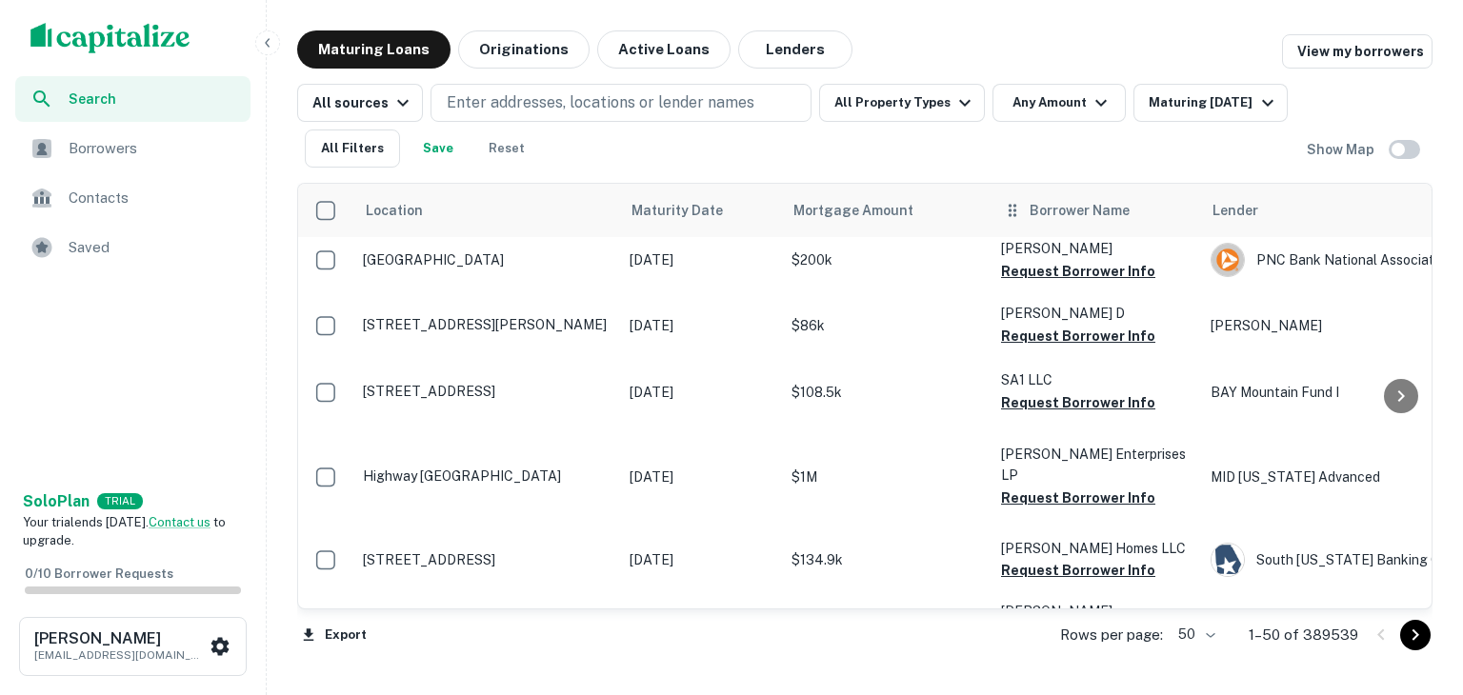
scroll to position [507, 0]
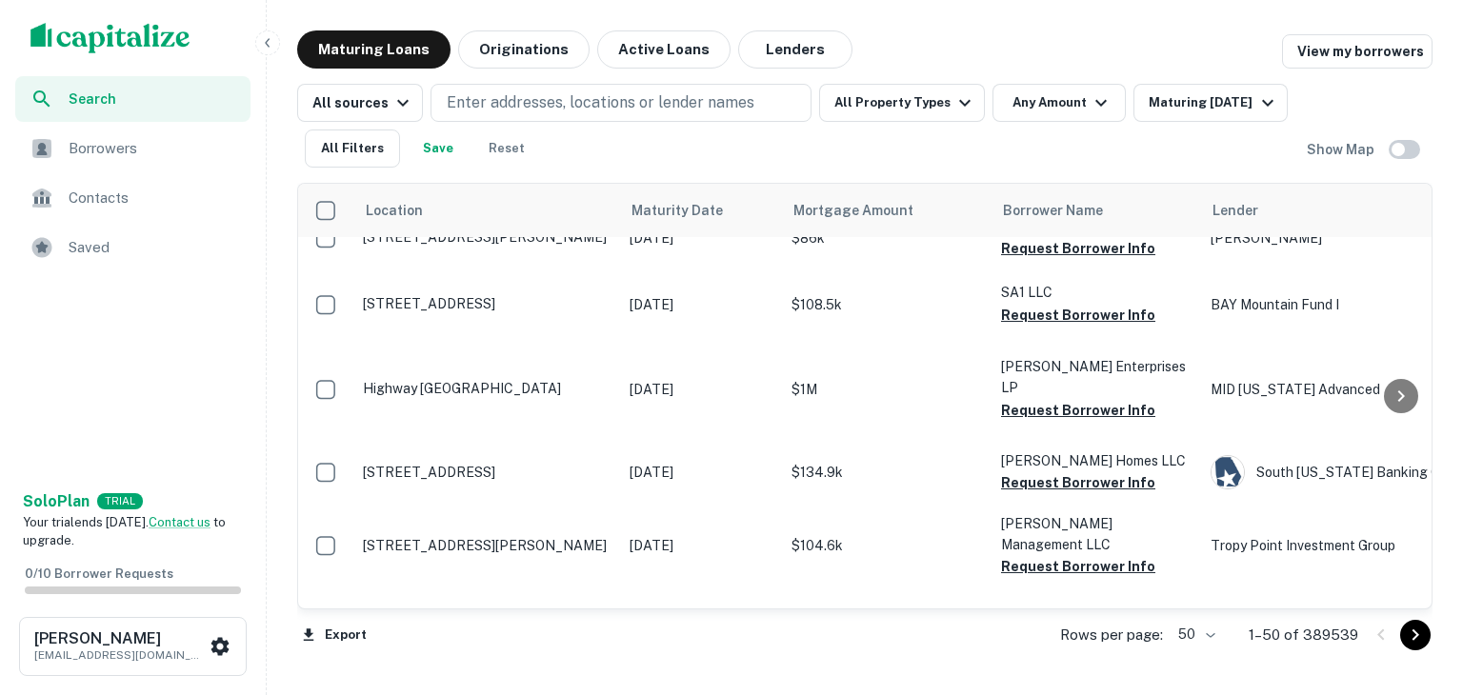
click at [1196, 629] on body "Search Borrowers Contacts Saved Solo Plan TRIAL Your trial ends [DATE]. Contact…" at bounding box center [731, 347] width 1463 height 695
click at [1198, 657] on li "100" at bounding box center [1198, 655] width 55 height 34
